Goal: Task Accomplishment & Management: Use online tool/utility

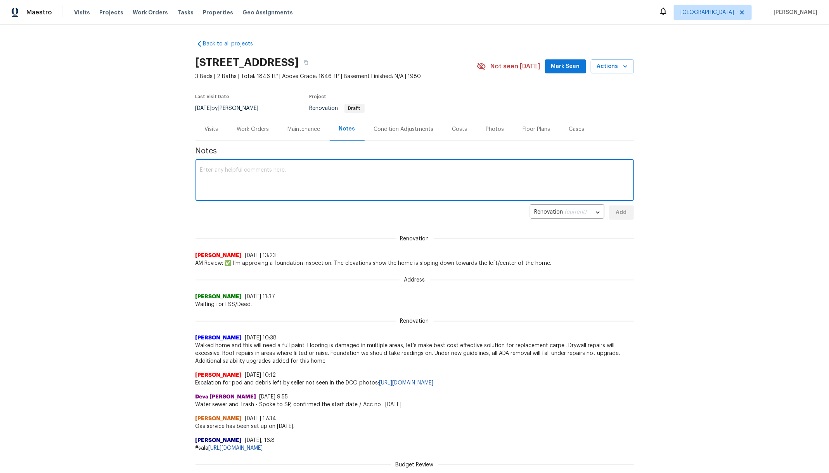
click at [241, 181] on textarea at bounding box center [414, 180] width 429 height 27
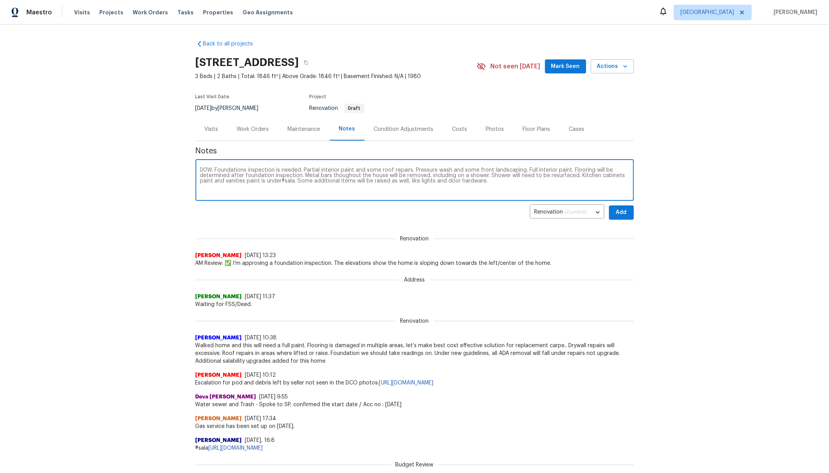
click at [346, 175] on textarea "D0W. Foundations inspection is needed. Partial interior paint and some roof rep…" at bounding box center [414, 180] width 429 height 27
click at [277, 180] on textarea "D0W. Foundations inspection is needed. Partial interior paint and some roof rep…" at bounding box center [414, 180] width 429 height 27
type textarea "D0W. Foundations inspection is needed. Partial interior paint and some roof rep…"
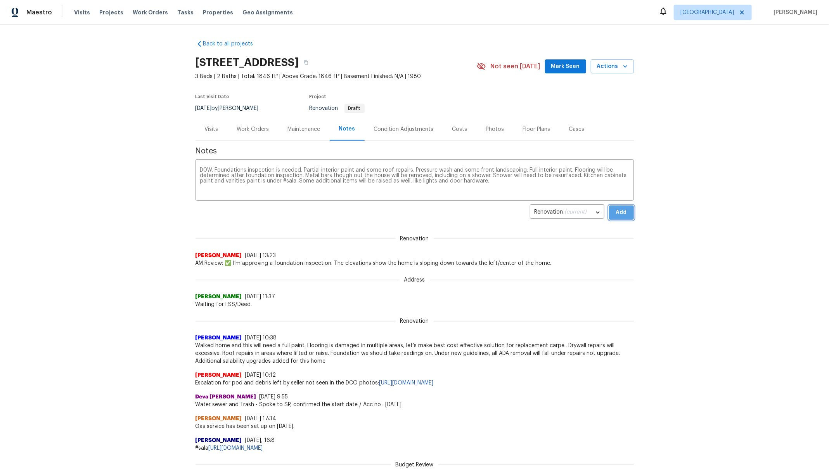
click at [616, 215] on span "Add" at bounding box center [622, 213] width 12 height 10
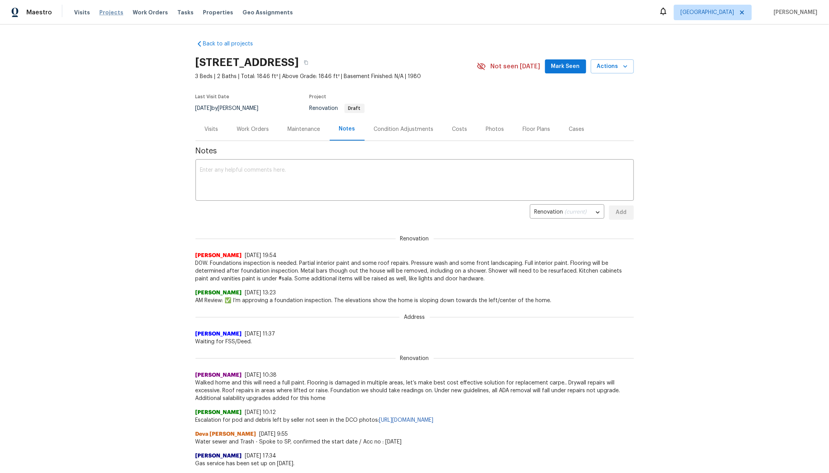
click at [104, 13] on span "Projects" at bounding box center [111, 13] width 24 height 8
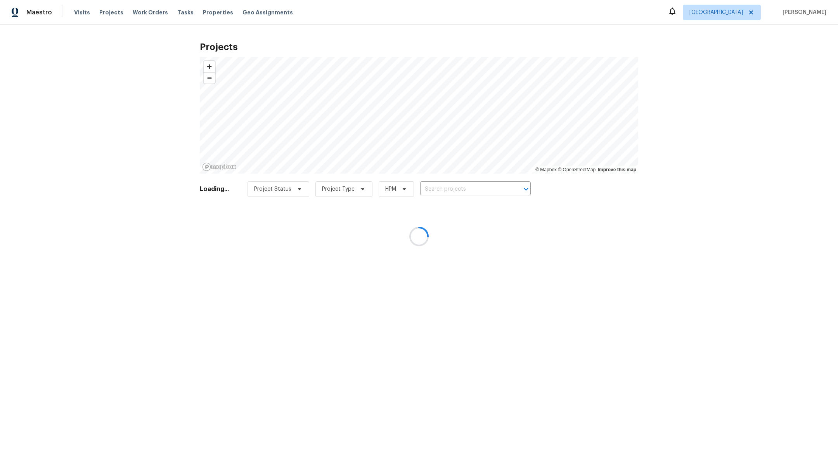
click at [454, 193] on div at bounding box center [419, 236] width 838 height 473
click at [450, 188] on div at bounding box center [419, 236] width 838 height 473
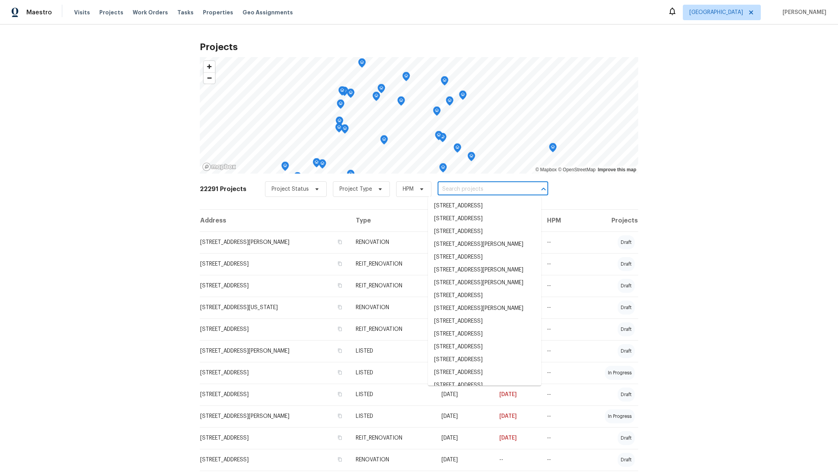
click at [450, 188] on input "text" at bounding box center [482, 189] width 89 height 12
type input "silverb"
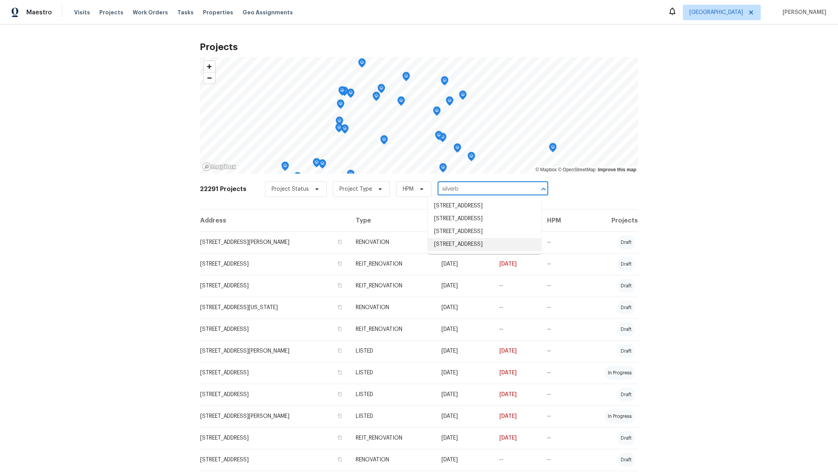
click at [494, 251] on li "21827 Silverbrook Ln, Katy, TX 77449" at bounding box center [484, 244] width 113 height 13
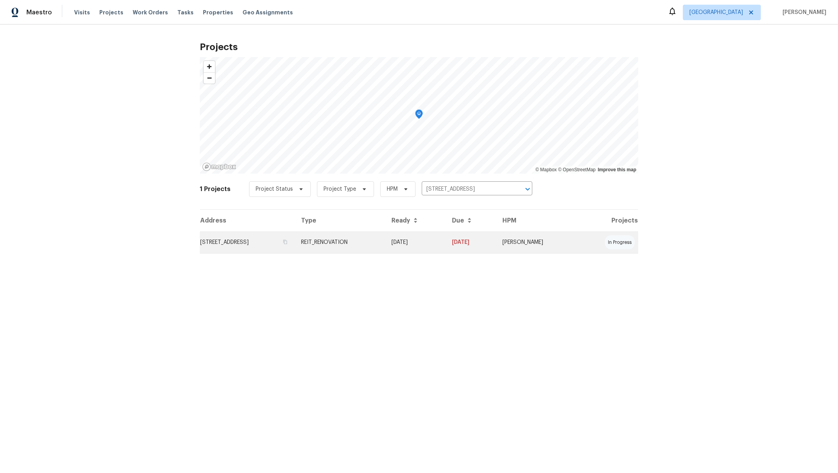
click at [238, 245] on td "21827 Silverbrook Ln, Katy, TX 77449" at bounding box center [247, 242] width 95 height 22
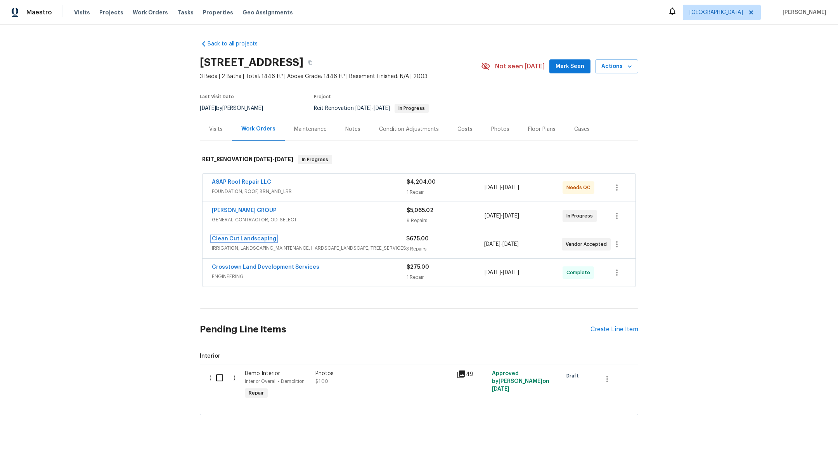
click at [242, 239] on link "Clean Cut Landscaping" at bounding box center [244, 238] width 64 height 5
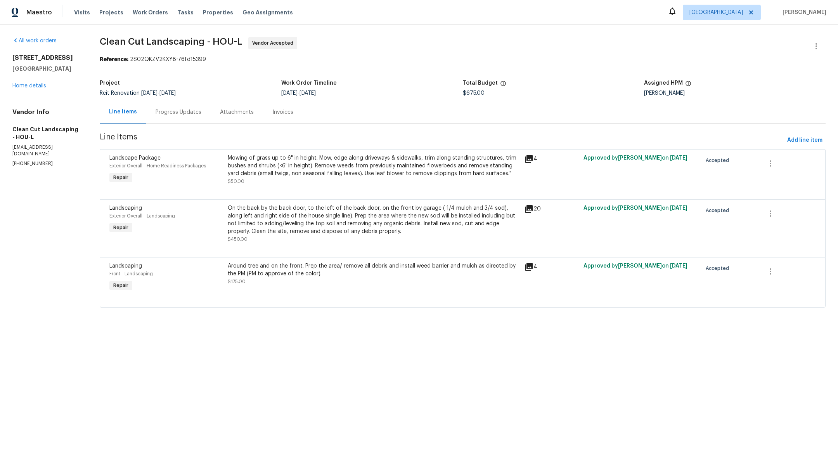
click at [272, 280] on div "Around tree and on the front. Prep the area/ remove all debris and install weed…" at bounding box center [374, 273] width 292 height 23
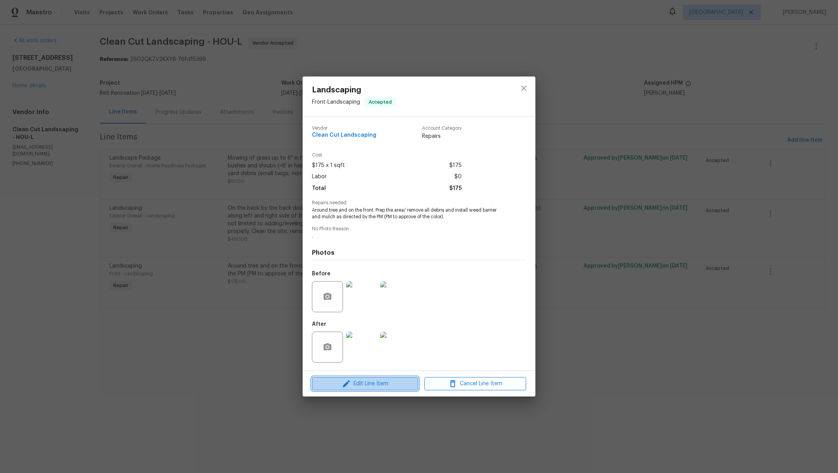
click at [345, 389] on button "Edit Line Item" at bounding box center [365, 384] width 106 height 14
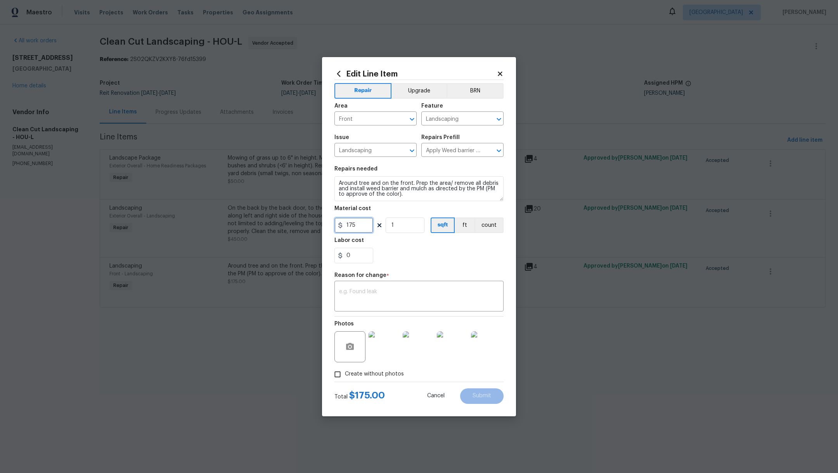
drag, startPoint x: 357, startPoint y: 226, endPoint x: 284, endPoint y: 222, distance: 72.7
click at [284, 222] on div "Edit Line Item Repair Upgrade BRN Area Front ​ Feature Landscaping ​ Issue Land…" at bounding box center [419, 236] width 838 height 473
type input "175"
click at [498, 68] on div "Edit Line Item Repair Upgrade BRN Area Front ​ Feature Landscaping ​ Issue Land…" at bounding box center [419, 236] width 194 height 359
click at [501, 74] on icon at bounding box center [500, 73] width 4 height 4
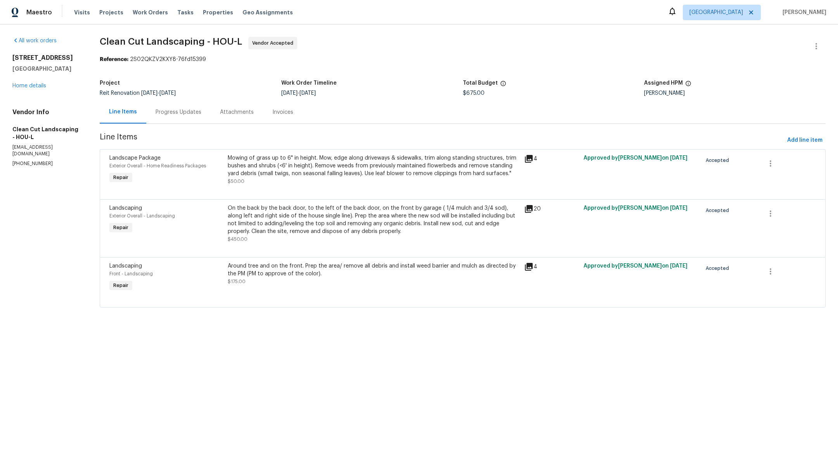
click at [316, 215] on div "On the back by the back door, to the left of the back door, on the front by gar…" at bounding box center [374, 219] width 292 height 31
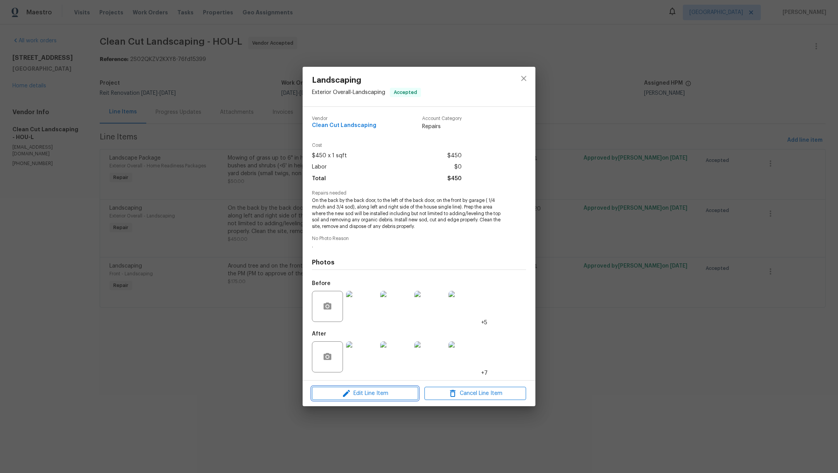
click at [363, 394] on span "Edit Line Item" at bounding box center [365, 394] width 102 height 10
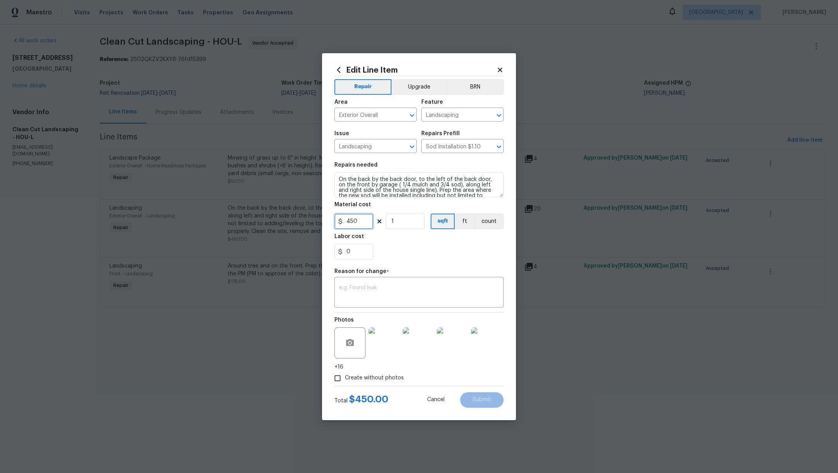
drag, startPoint x: 363, startPoint y: 219, endPoint x: 301, endPoint y: 217, distance: 61.7
click at [302, 217] on div "Edit Line Item Repair Upgrade BRN Area Exterior Overall ​ Feature Landscaping ​…" at bounding box center [419, 236] width 838 height 473
type input "500"
click at [412, 257] on div "0" at bounding box center [419, 252] width 169 height 16
click at [386, 294] on textarea at bounding box center [419, 293] width 160 height 16
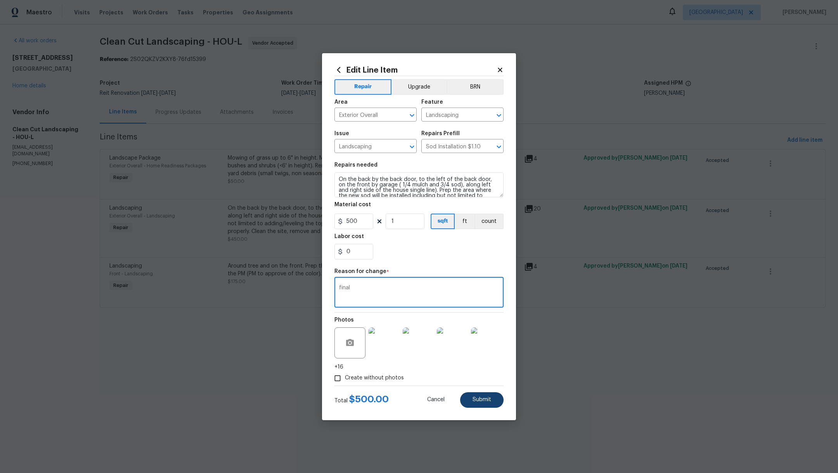
type textarea "final"
click at [481, 401] on span "Submit" at bounding box center [482, 400] width 19 height 6
type input "450"
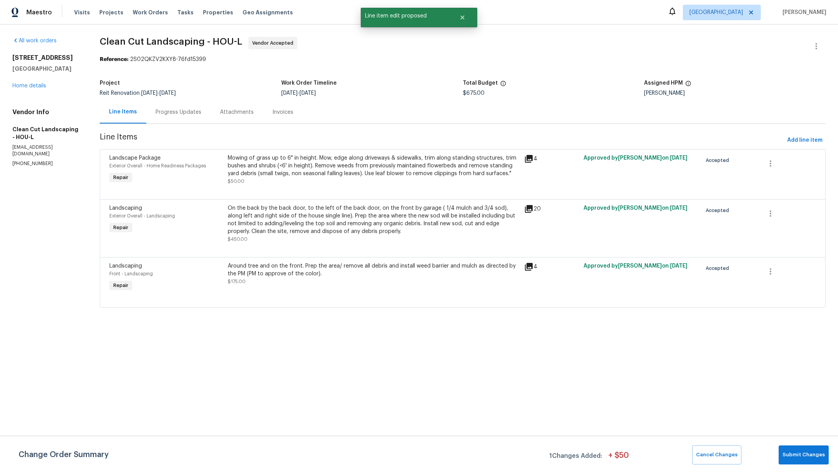
click at [297, 288] on div "Around tree and on the front. Prep the area/ remove all debris and install weed…" at bounding box center [373, 278] width 297 height 36
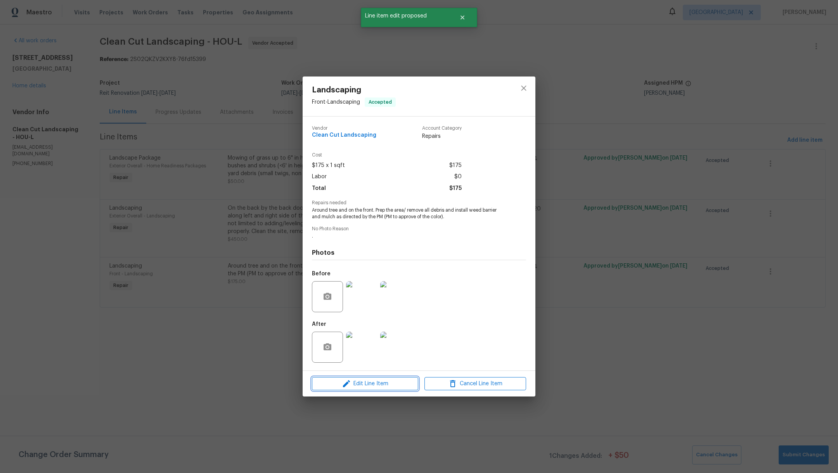
click at [353, 383] on span "Edit Line Item" at bounding box center [365, 384] width 102 height 10
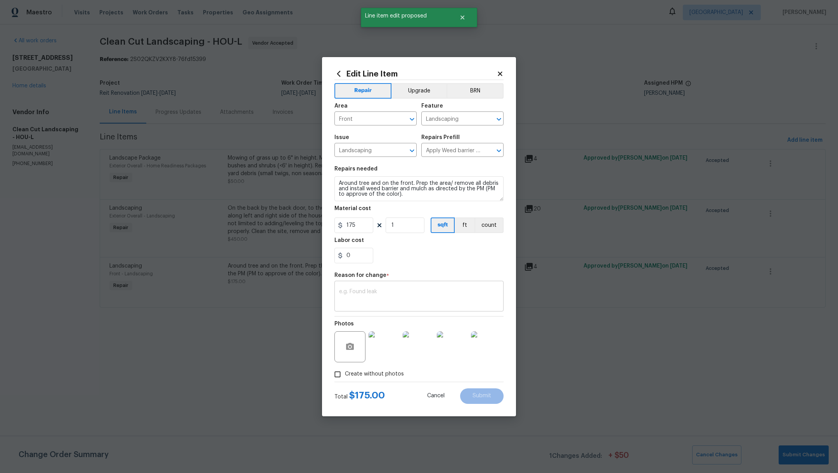
click at [349, 289] on textarea at bounding box center [419, 297] width 160 height 16
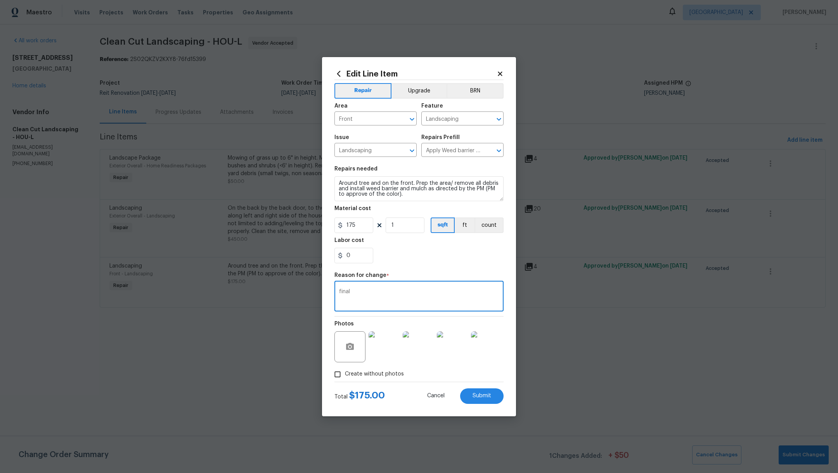
type textarea "final"
drag, startPoint x: 365, startPoint y: 231, endPoint x: 270, endPoint y: 227, distance: 94.8
click at [270, 227] on div "Edit Line Item Repair Upgrade BRN Area Front ​ Feature Landscaping ​ Issue Land…" at bounding box center [419, 236] width 838 height 473
click at [407, 256] on div "0" at bounding box center [419, 256] width 169 height 16
click at [484, 398] on span "Submit" at bounding box center [482, 396] width 19 height 6
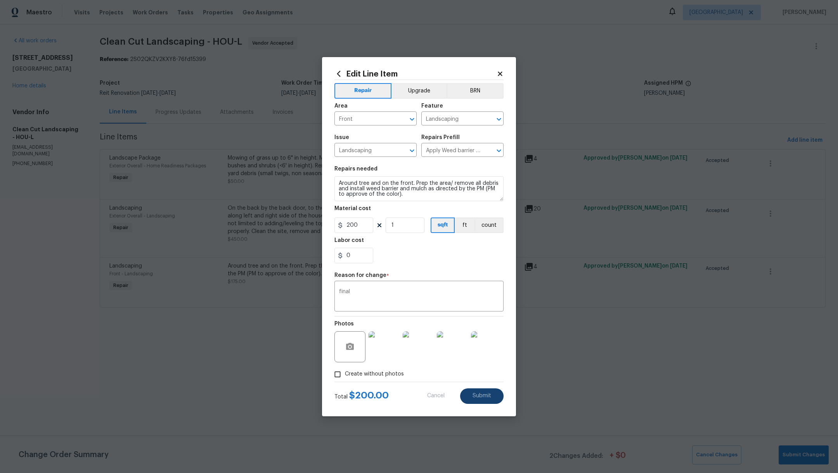
type input "175"
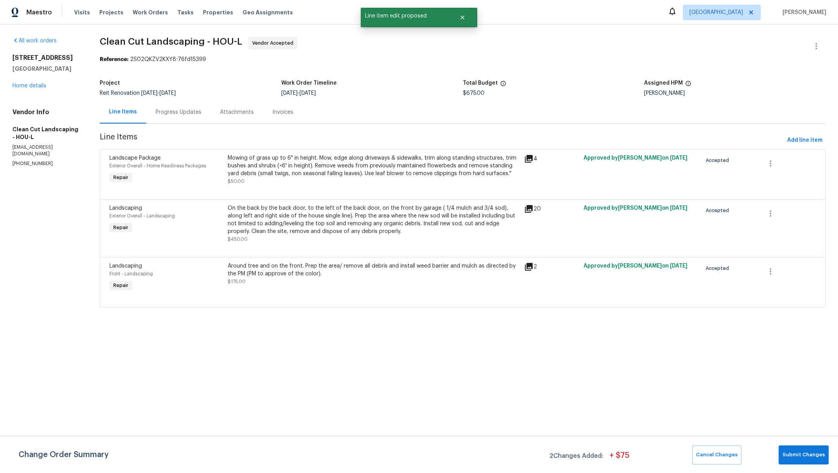
click at [349, 166] on div "Mowing of grass up to 6" in height. Mow, edge along driveways & sidewalks, trim…" at bounding box center [374, 165] width 292 height 23
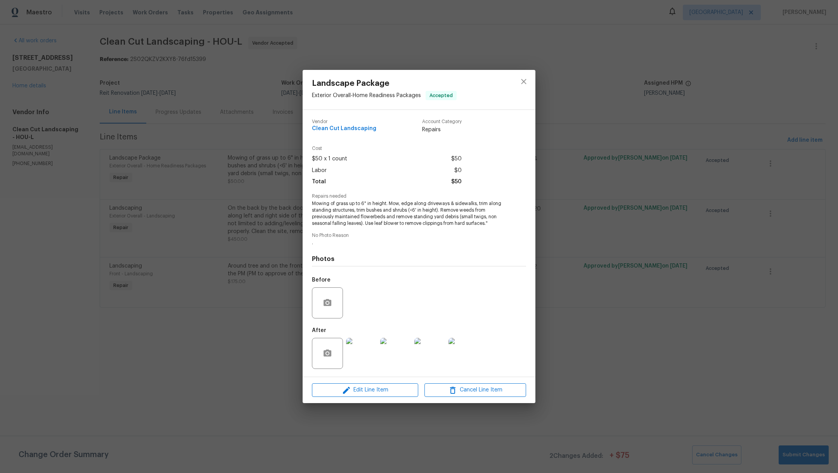
click at [361, 355] on img at bounding box center [361, 353] width 31 height 31
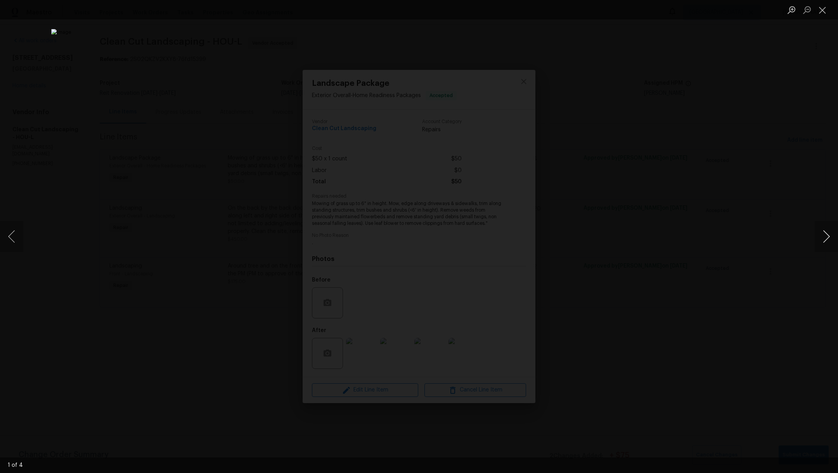
click at [831, 238] on button "Next image" at bounding box center [826, 236] width 23 height 31
click at [825, 14] on button "Close lightbox" at bounding box center [823, 10] width 16 height 14
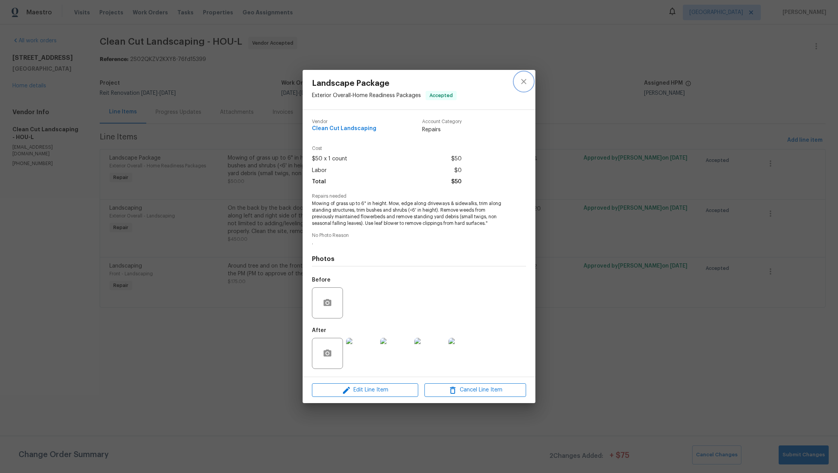
click at [524, 81] on icon "close" at bounding box center [523, 81] width 5 height 5
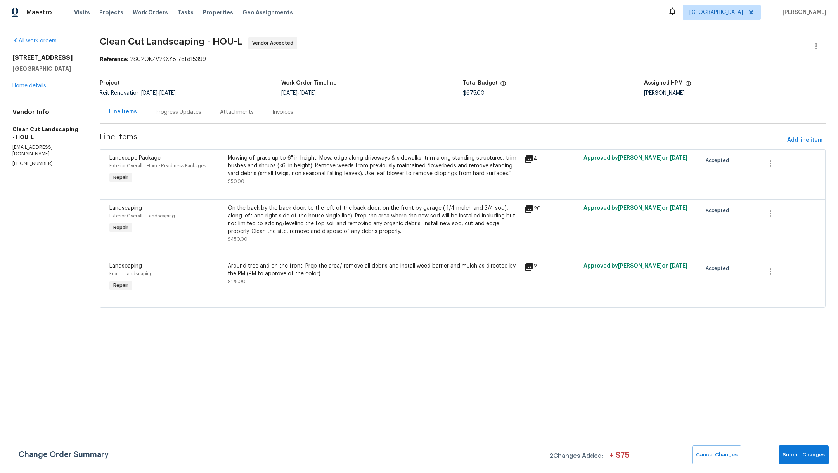
click at [328, 222] on div "On the back by the back door, to the left of the back door, on the front by gar…" at bounding box center [374, 219] width 292 height 31
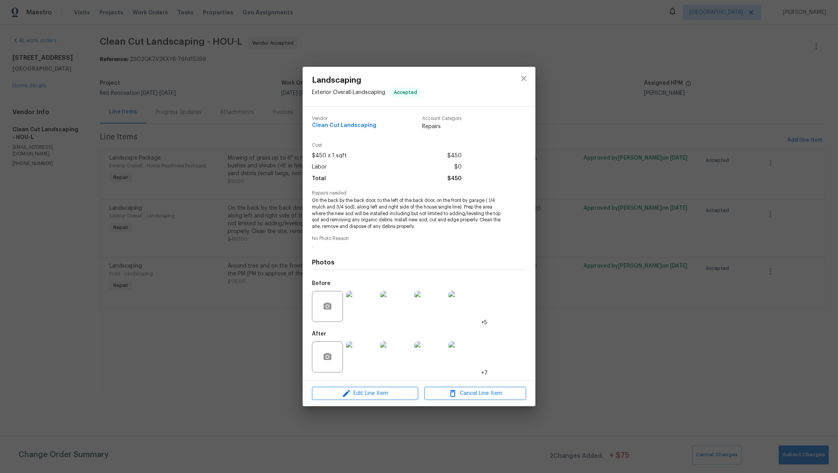
click at [359, 363] on img at bounding box center [361, 356] width 31 height 31
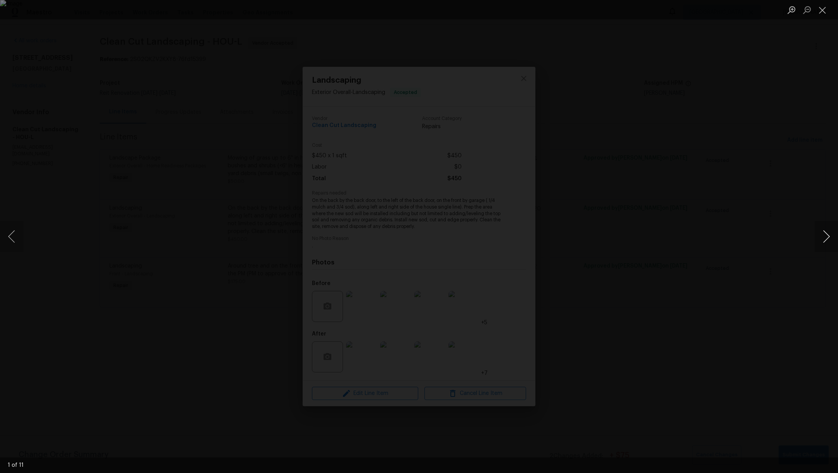
click at [829, 238] on button "Next image" at bounding box center [826, 236] width 23 height 31
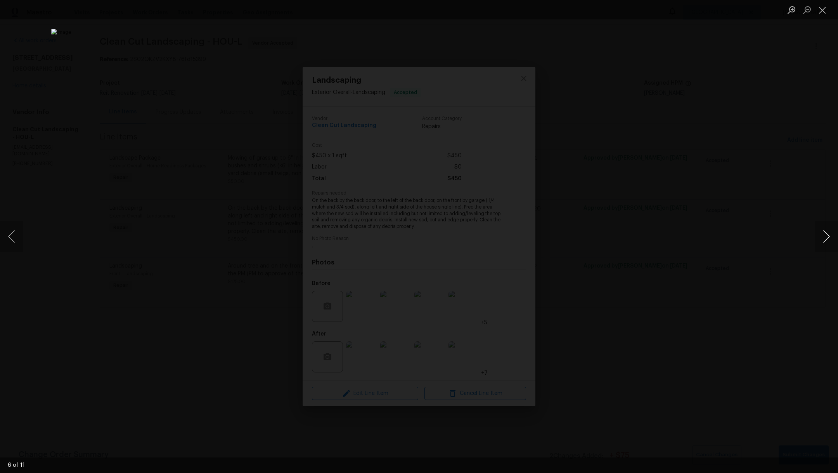
click at [829, 238] on button "Next image" at bounding box center [826, 236] width 23 height 31
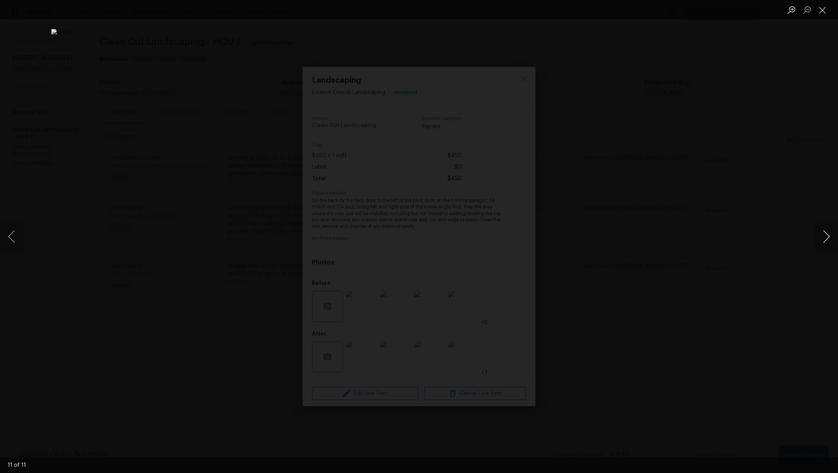
click at [829, 238] on button "Next image" at bounding box center [826, 236] width 23 height 31
click at [824, 12] on button "Close lightbox" at bounding box center [823, 10] width 16 height 14
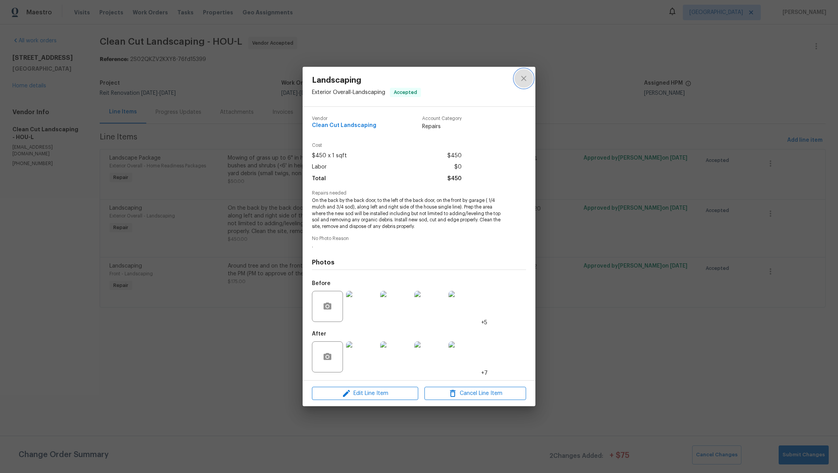
click at [520, 77] on icon "close" at bounding box center [523, 78] width 9 height 9
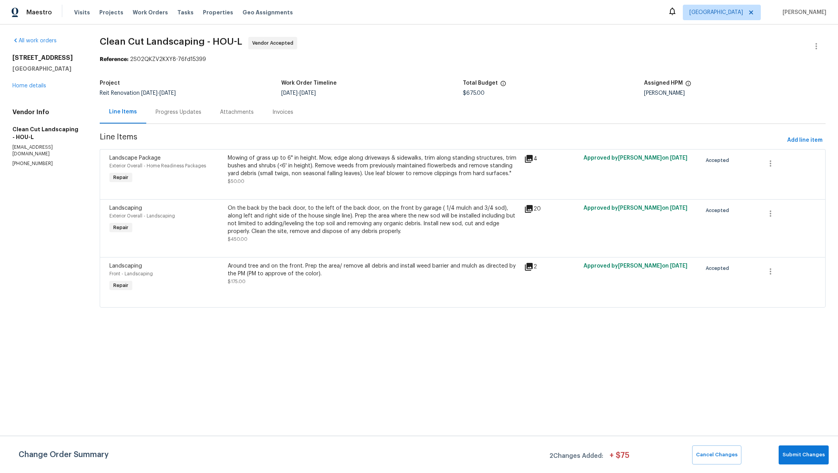
click at [421, 276] on div "Around tree and on the front. Prep the area/ remove all debris and install weed…" at bounding box center [374, 270] width 292 height 16
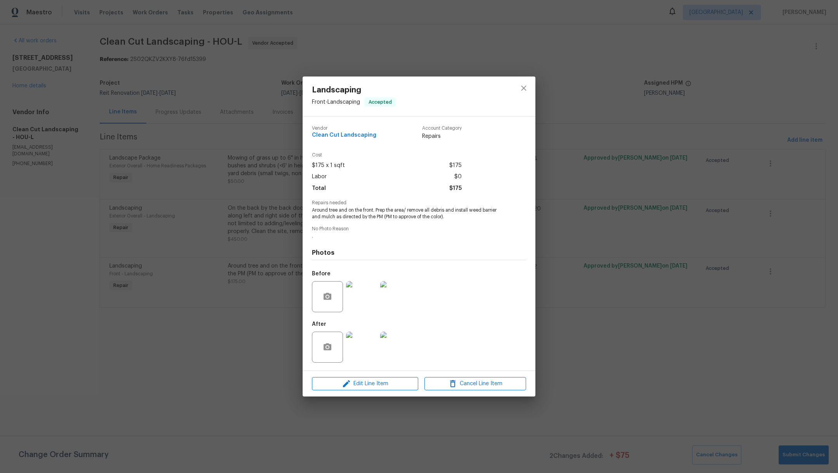
click at [366, 341] on img at bounding box center [361, 346] width 31 height 31
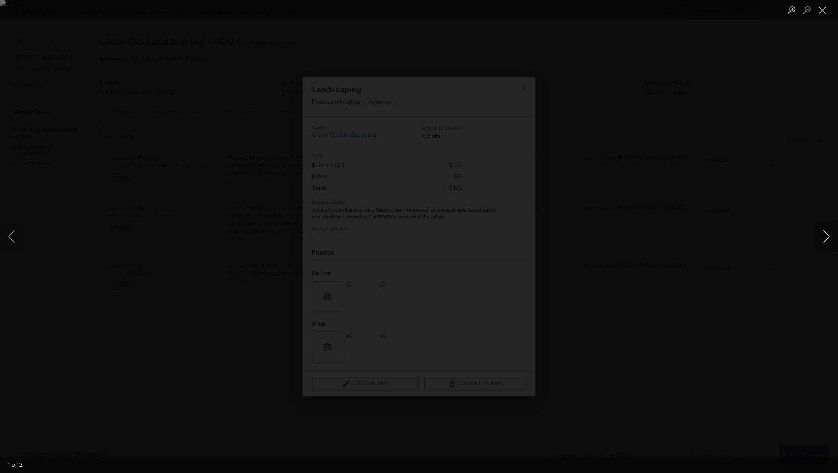
click at [831, 237] on button "Next image" at bounding box center [826, 236] width 23 height 31
click at [822, 11] on button "Close lightbox" at bounding box center [823, 10] width 16 height 14
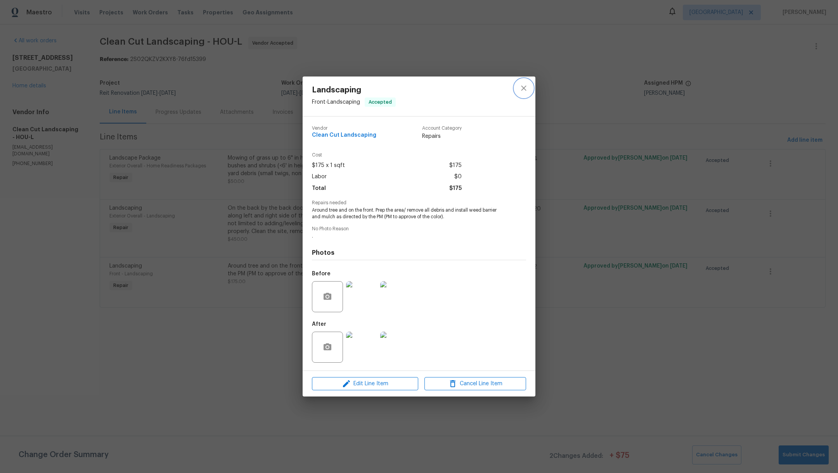
click at [528, 90] on icon "close" at bounding box center [523, 87] width 9 height 9
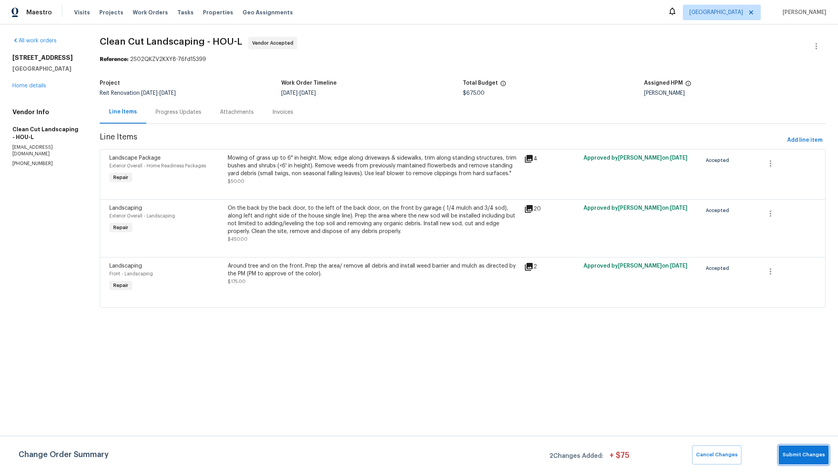
click at [807, 451] on span "Submit Changes" at bounding box center [804, 454] width 42 height 9
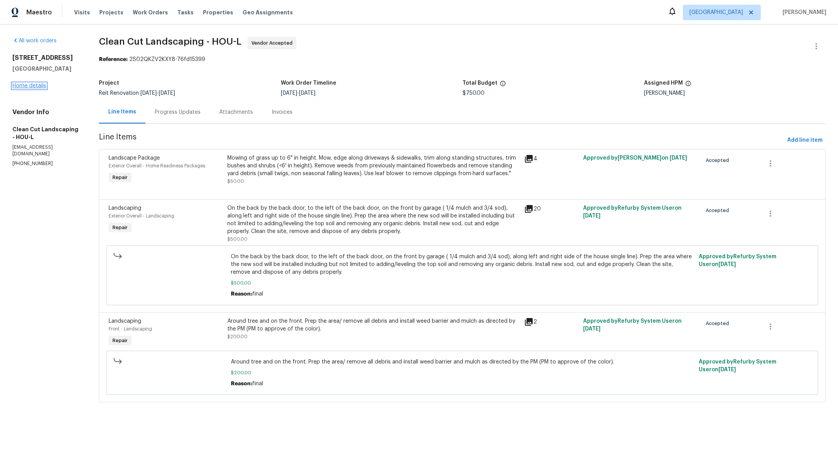
click at [26, 87] on link "Home details" at bounding box center [29, 85] width 34 height 5
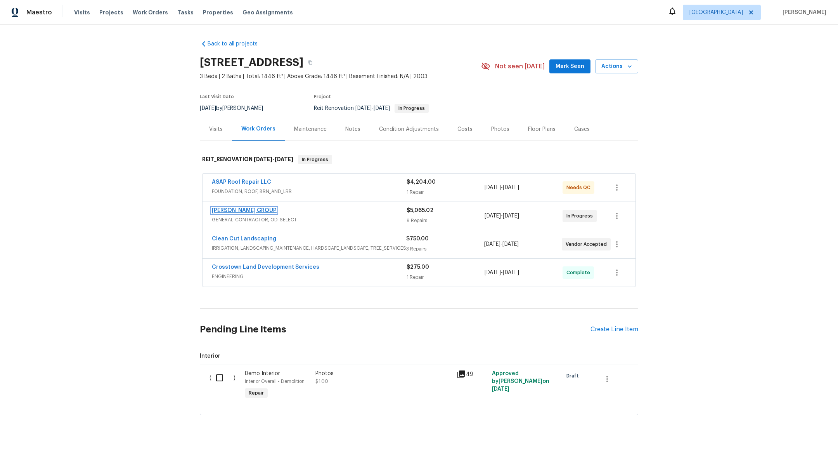
click at [238, 210] on link "BARAKEL VENZ GROUP" at bounding box center [244, 210] width 65 height 5
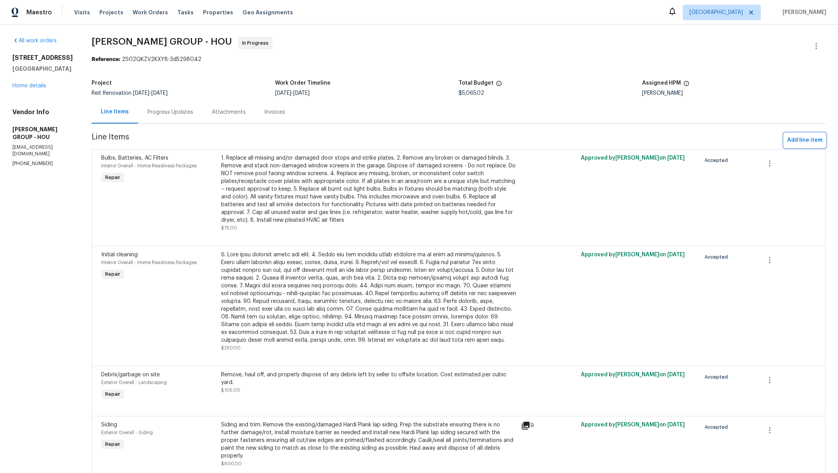
click at [793, 143] on span "Add line item" at bounding box center [804, 140] width 35 height 10
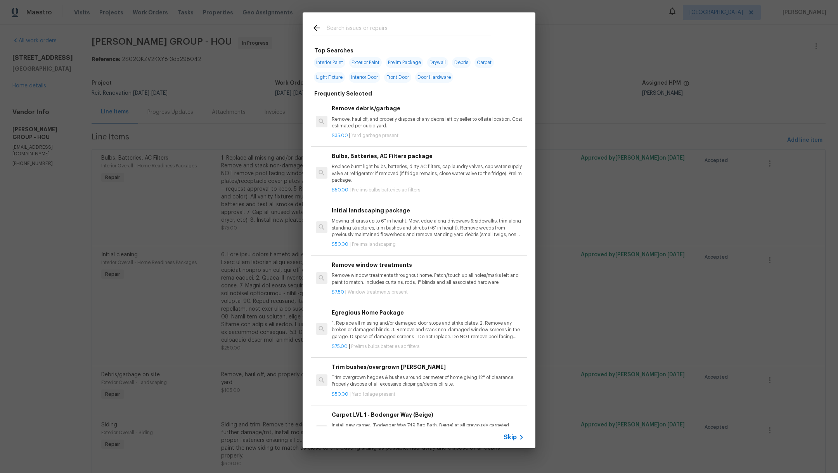
click at [418, 33] on input "text" at bounding box center [409, 29] width 165 height 12
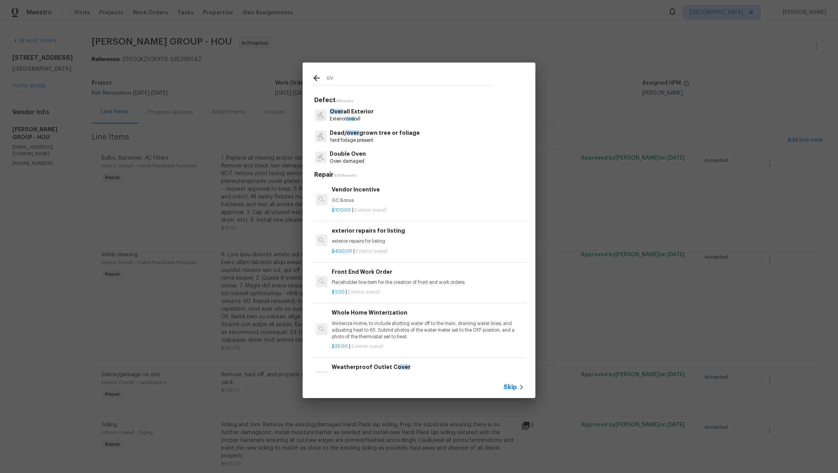
type input "o"
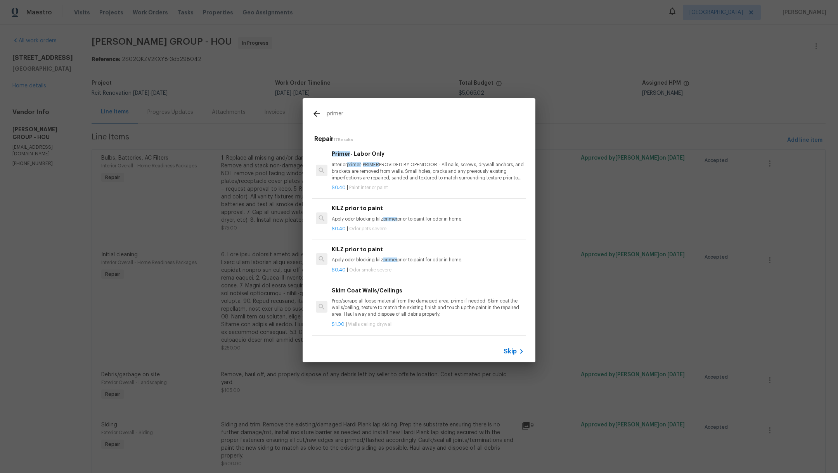
type input "primer"
click at [401, 182] on div "$0.40 | Paint interior paint" at bounding box center [428, 186] width 193 height 10
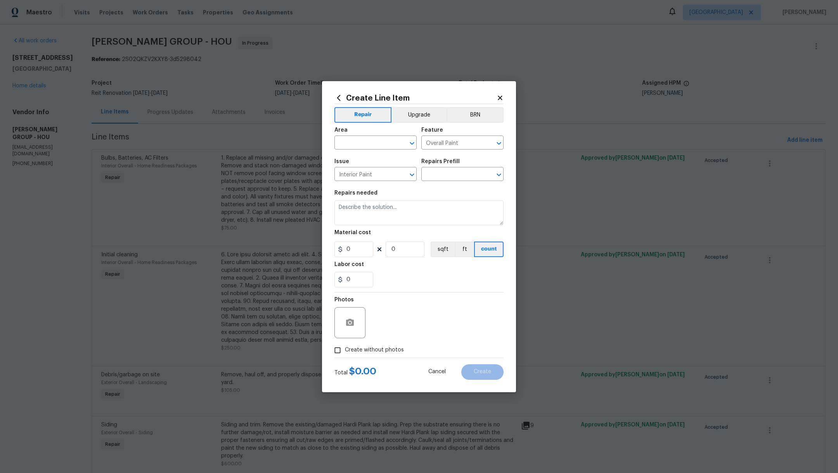
type input "Primer - Labor Only $0.40"
type textarea "Interior primer - PRIMER PROVIDED BY OPENDOOR - All nails, screws, drywall anch…"
type input "0.4"
type input "1"
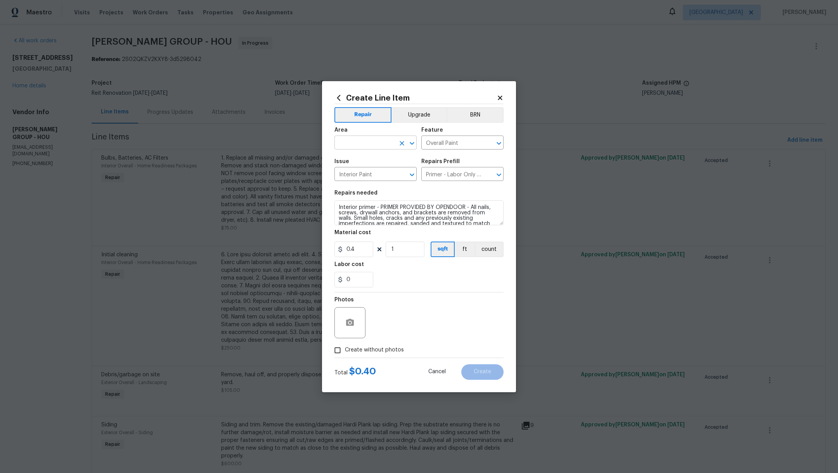
click at [364, 143] on input "text" at bounding box center [365, 143] width 61 height 12
click at [380, 175] on li "Interior Overall" at bounding box center [376, 173] width 82 height 13
type input "Interior Overall"
drag, startPoint x: 472, startPoint y: 209, endPoint x: 376, endPoint y: 205, distance: 96.3
click at [376, 205] on textarea "Interior primer - PRIMER PROVIDED BY OPENDOOR - All nails, screws, drywall anch…" at bounding box center [419, 212] width 169 height 25
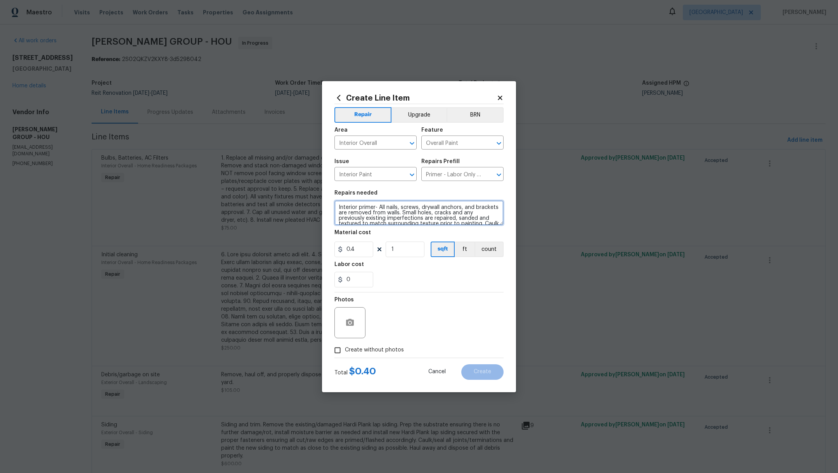
click at [335, 207] on textarea "Interior primer- All nails, screws, drywall anchors, and brackets are removed f…" at bounding box center [419, 212] width 169 height 25
type textarea "Materials by GC. Interior primer- All nails, screws, drywall anchors, and brack…"
click at [361, 250] on input "0.4" at bounding box center [354, 249] width 39 height 16
click at [361, 250] on input "0.4000" at bounding box center [354, 249] width 39 height 16
click at [397, 274] on div "0" at bounding box center [419, 280] width 169 height 16
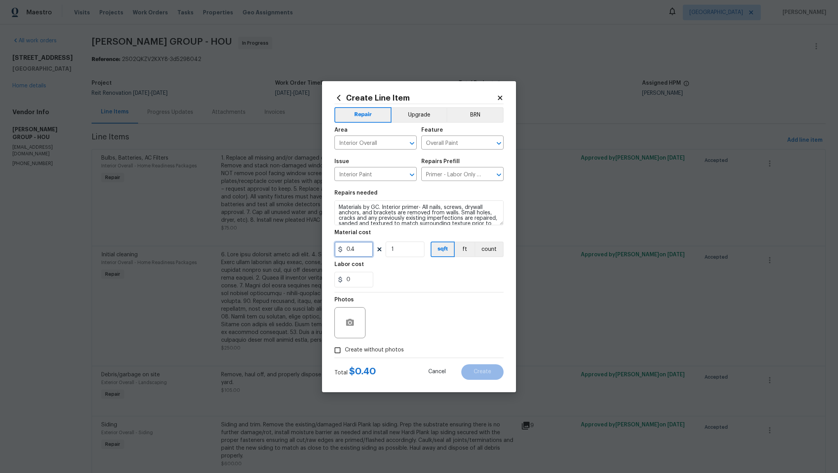
click at [354, 247] on input "0.4" at bounding box center [354, 249] width 39 height 16
type input "400"
click at [434, 272] on div "0" at bounding box center [419, 280] width 169 height 16
click at [389, 349] on span "Create without photos" at bounding box center [374, 350] width 59 height 8
click at [345, 349] on input "Create without photos" at bounding box center [337, 350] width 15 height 15
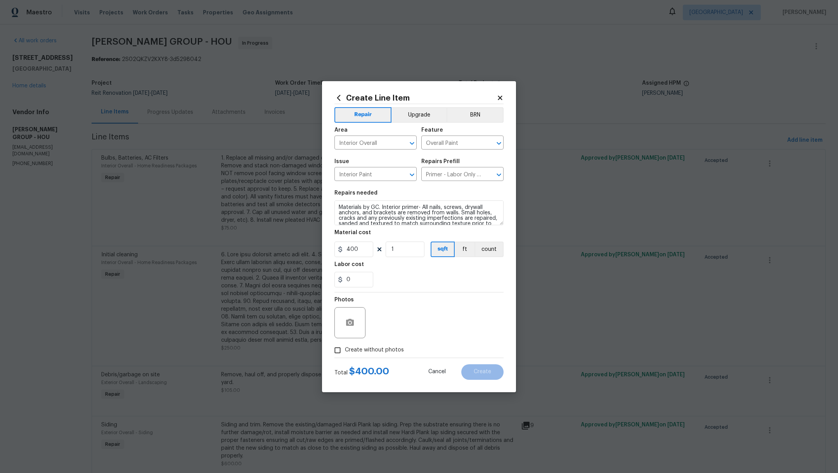
checkbox input "true"
click at [425, 318] on textarea at bounding box center [438, 322] width 132 height 31
type textarea "."
click at [490, 373] on span "Create" at bounding box center [482, 372] width 17 height 6
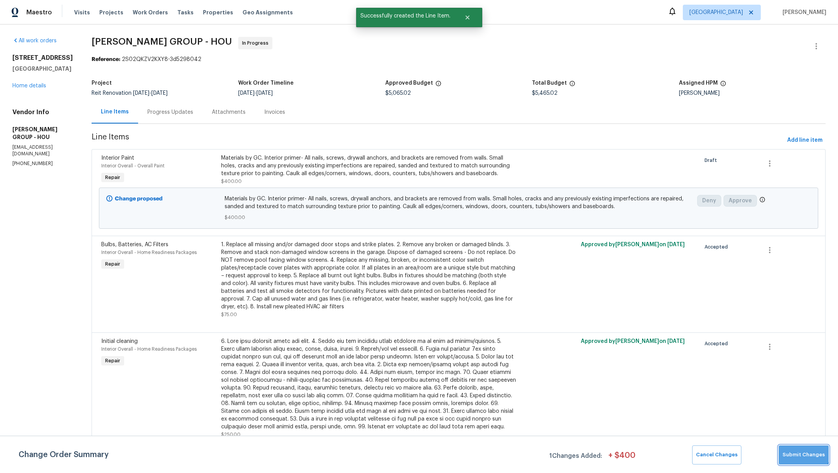
click at [805, 450] on span "Submit Changes" at bounding box center [804, 454] width 42 height 9
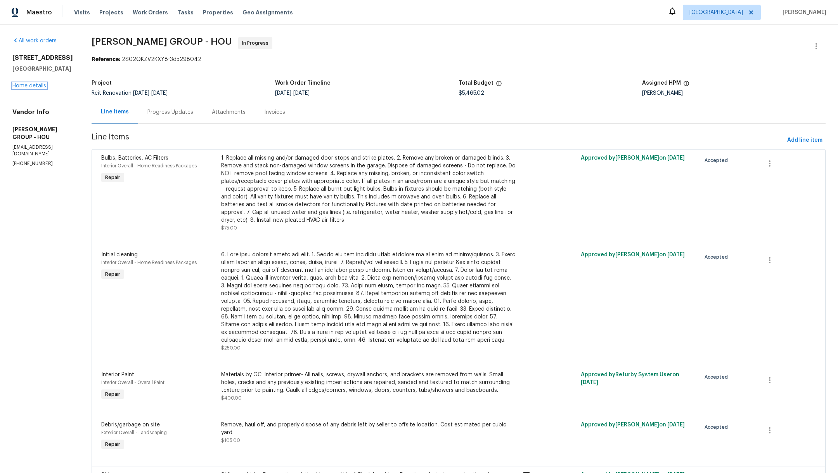
click at [31, 88] on link "Home details" at bounding box center [29, 85] width 34 height 5
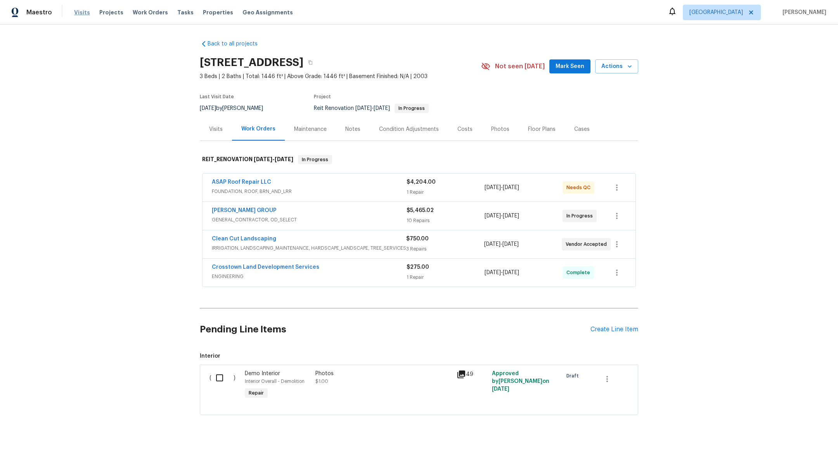
click at [81, 12] on span "Visits" at bounding box center [82, 13] width 16 height 8
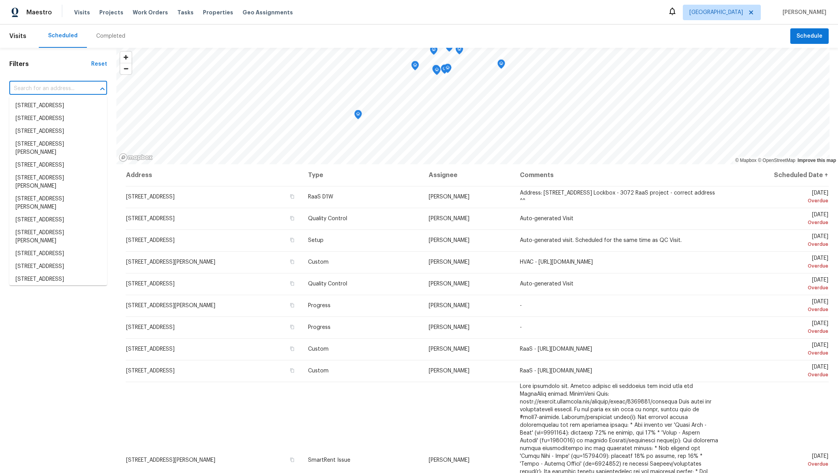
click at [25, 89] on input "text" at bounding box center [47, 89] width 76 height 12
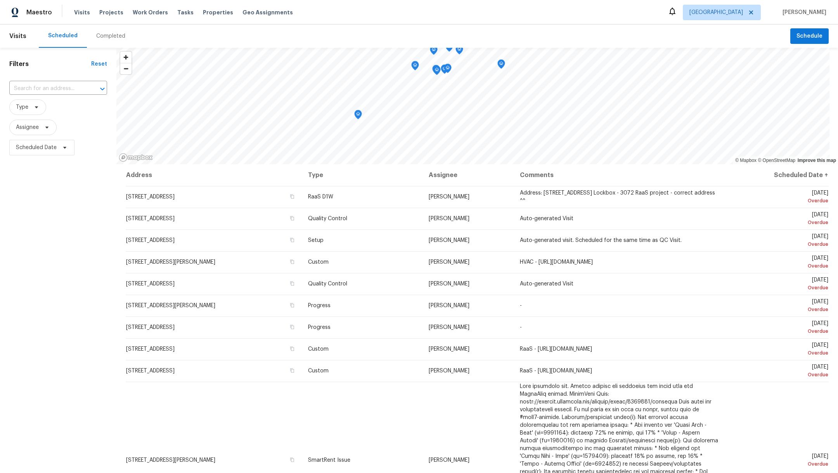
click at [29, 331] on div "Filters Reset ​ Type Assignee Scheduled Date" at bounding box center [58, 295] width 116 height 494
click at [28, 129] on span "Assignee" at bounding box center [27, 127] width 23 height 8
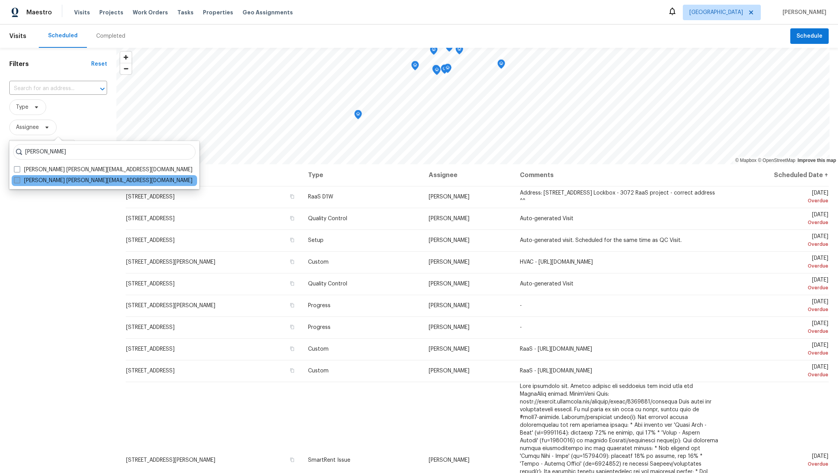
type input "maria zakharnitskaia"
click at [19, 181] on span at bounding box center [17, 180] width 6 height 6
click at [19, 181] on input "Maria Zakharnitskaia maria.zakharnitskaia@opendoor.com" at bounding box center [16, 179] width 5 height 5
checkbox input "true"
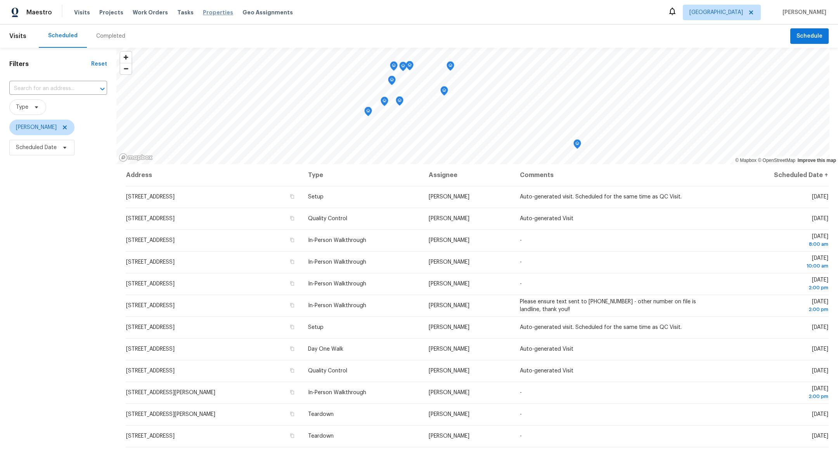
click at [203, 10] on span "Properties" at bounding box center [218, 13] width 30 height 8
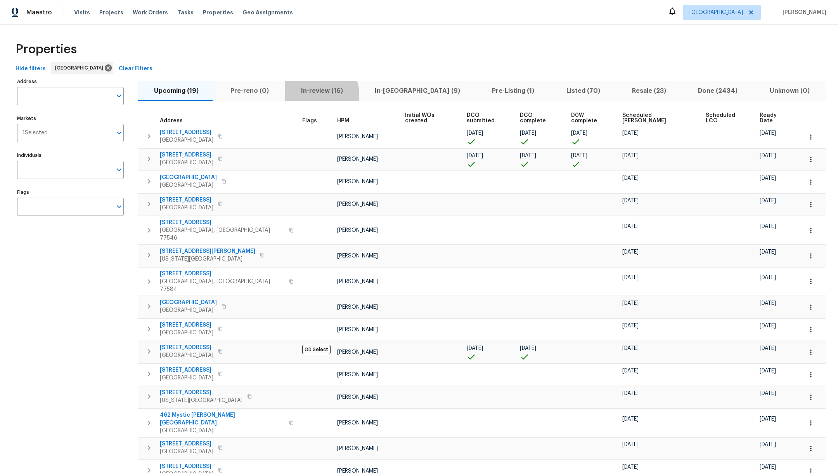
click at [312, 94] on span "In-review (16)" at bounding box center [322, 90] width 64 height 11
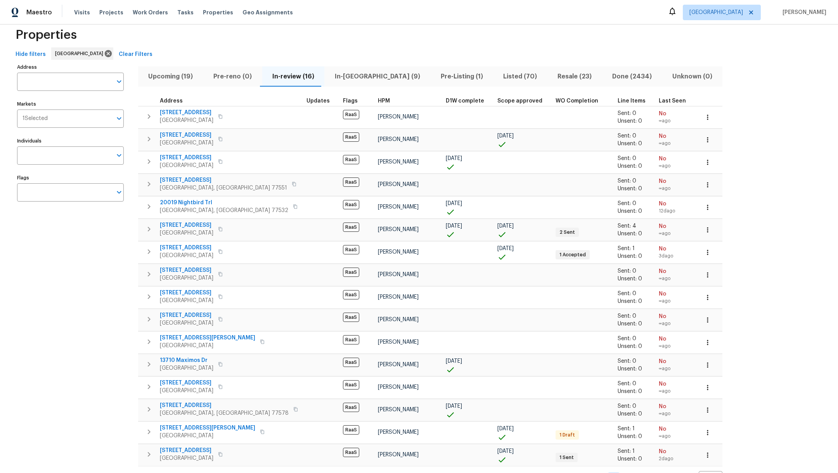
scroll to position [14, 0]
click at [344, 75] on span "In-reno (9)" at bounding box center [377, 76] width 97 height 11
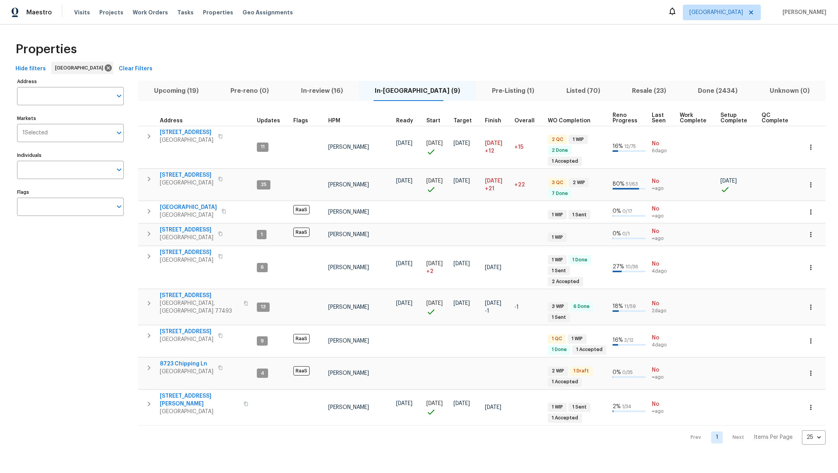
click at [481, 92] on span "Pre-Listing (1)" at bounding box center [513, 90] width 65 height 11
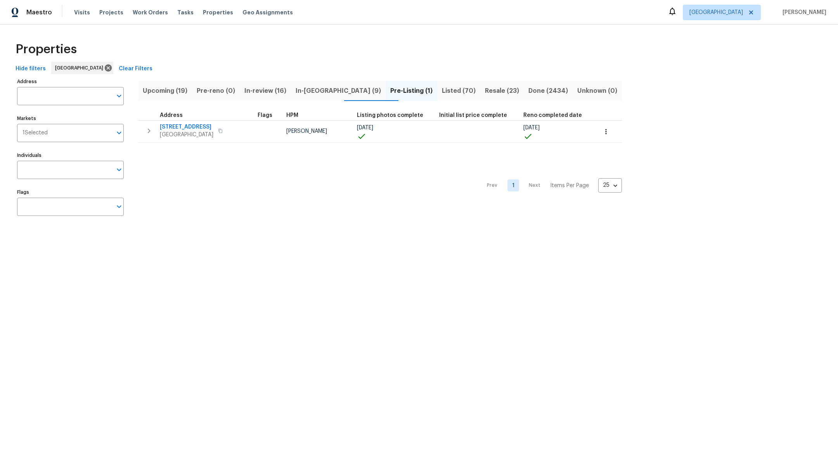
click at [485, 92] on span "Resale (23)" at bounding box center [502, 90] width 34 height 11
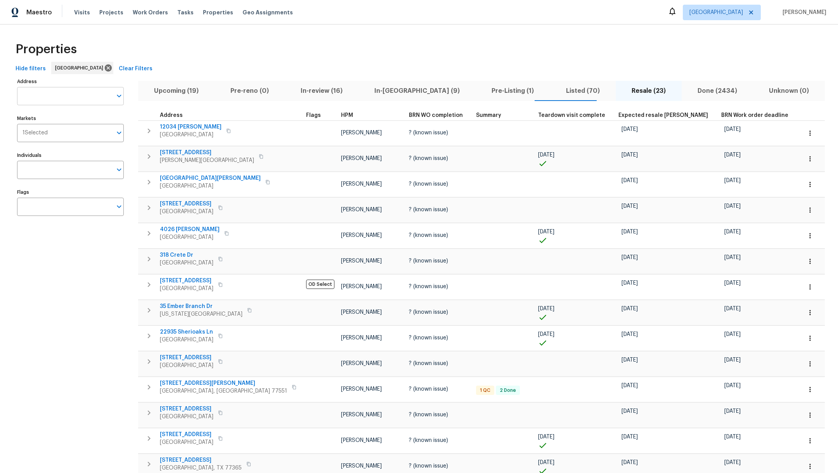
click at [69, 95] on input "Address" at bounding box center [64, 96] width 95 height 18
type input "6118"
